Goal: Use online tool/utility: Use online tool/utility

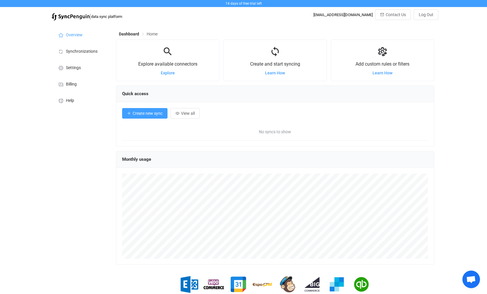
click at [153, 113] on span "Create new sync" at bounding box center [148, 113] width 30 height 5
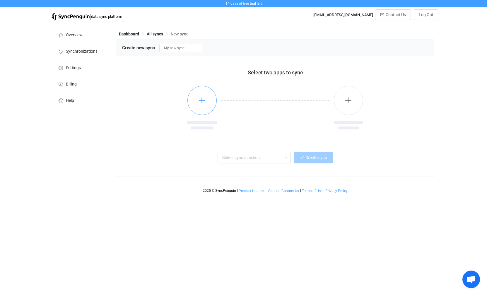
click at [198, 98] on icon "button" at bounding box center [201, 100] width 7 height 7
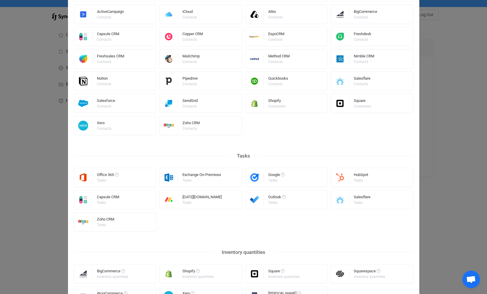
scroll to position [191, 0]
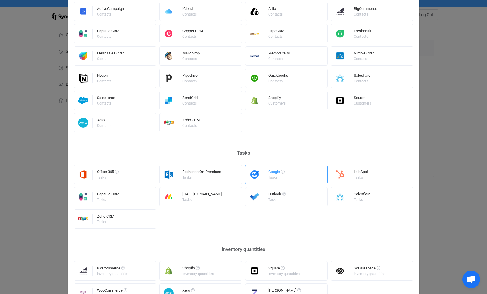
click at [297, 176] on div "Google Tasks" at bounding box center [286, 174] width 83 height 19
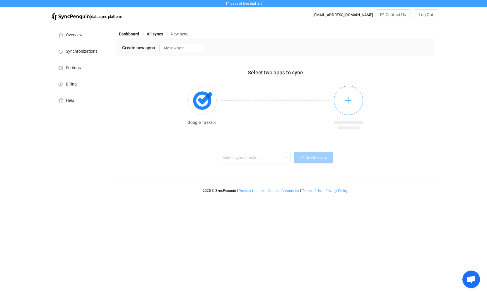
click at [349, 111] on button "button" at bounding box center [348, 100] width 29 height 29
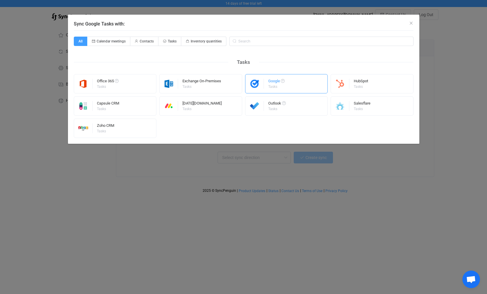
click at [288, 87] on div "Google Tasks" at bounding box center [286, 83] width 83 height 19
